Goal: Task Accomplishment & Management: Use online tool/utility

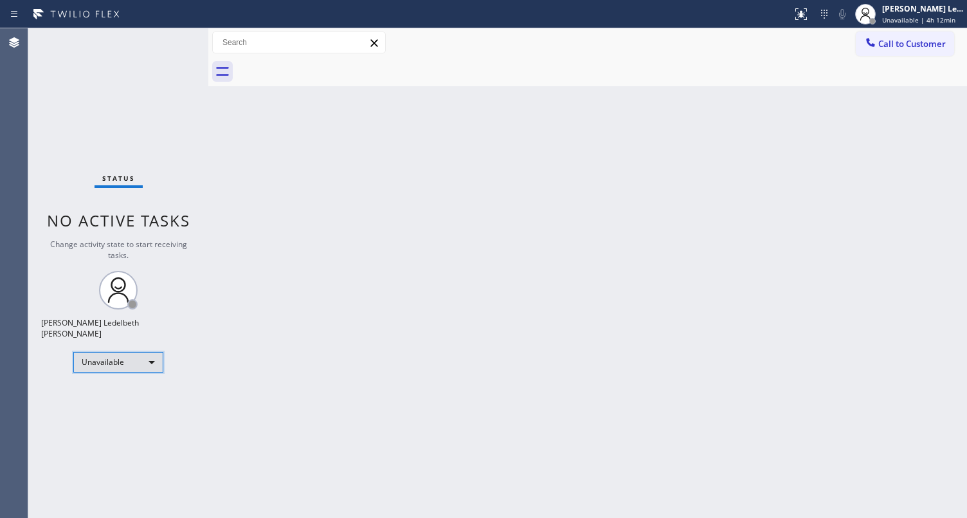
click at [140, 354] on div "Unavailable" at bounding box center [118, 362] width 90 height 21
click at [98, 419] on li "Break" at bounding box center [117, 422] width 87 height 15
click at [145, 363] on div "Unavailable" at bounding box center [118, 362] width 90 height 21
click at [140, 358] on div "Break" at bounding box center [118, 362] width 90 height 21
click at [123, 363] on div "Break" at bounding box center [118, 362] width 90 height 21
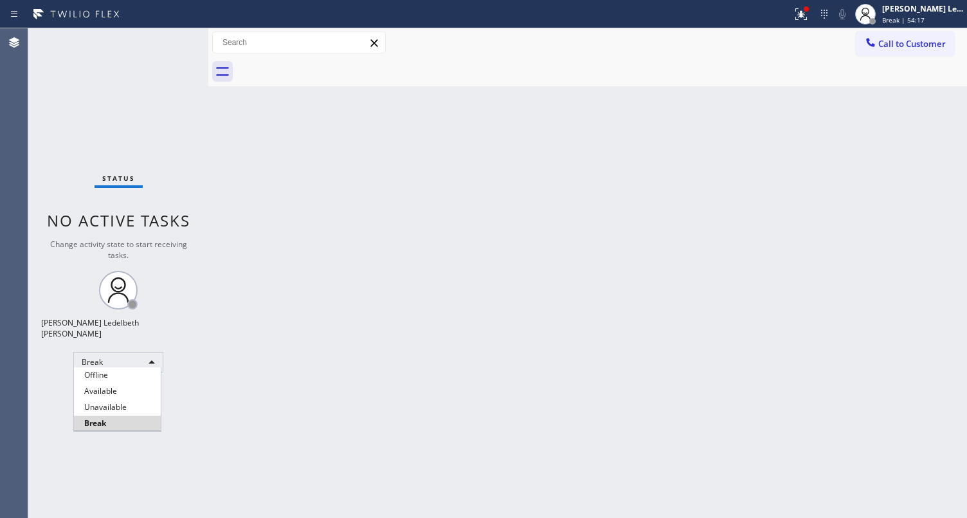
click at [83, 404] on li "Unavailable" at bounding box center [117, 406] width 87 height 15
